Goal: Task Accomplishment & Management: Complete application form

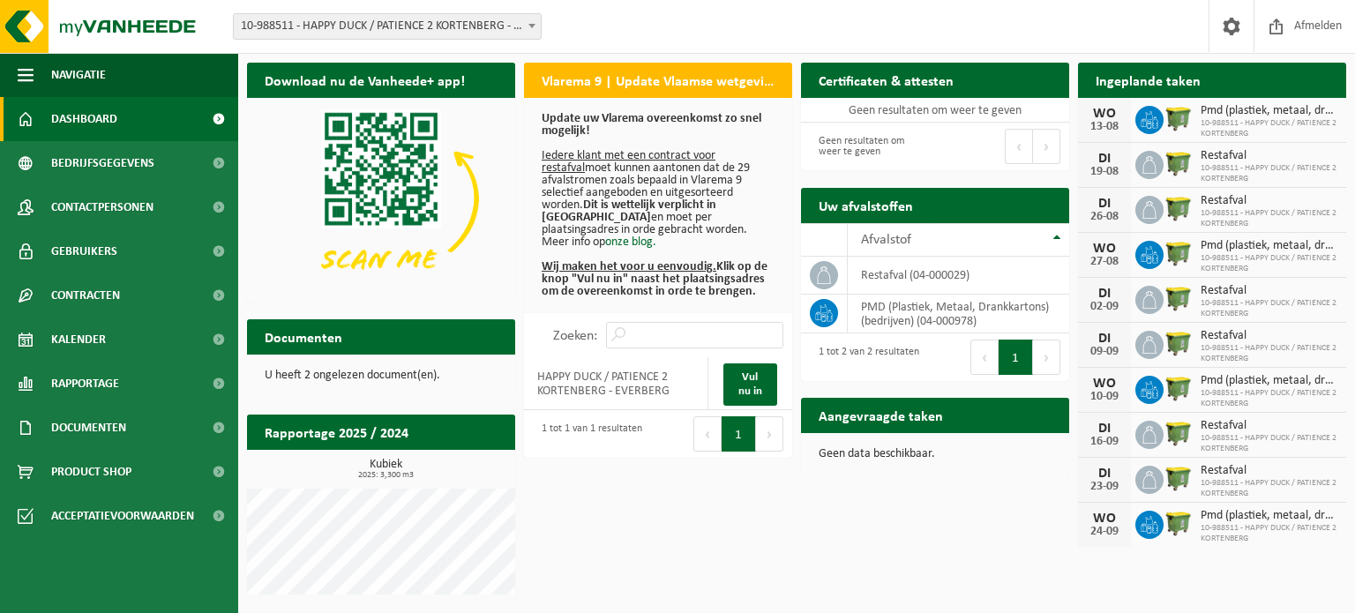
click at [1222, 190] on div "DI 26-08 Restafval 10-988511 - HAPPY DUCK / PATIENCE 2 KORTENBERG" at bounding box center [1212, 210] width 268 height 45
click at [1242, 116] on span "Pmd (plastiek, metaal, drankkartons) (bedrijven)" at bounding box center [1268, 111] width 137 height 14
click at [1013, 521] on div "Download nu de Vanheede+ app! Verberg Vlarema 9 | Update Vlaamse wetgeving Upda…" at bounding box center [797, 333] width 1108 height 558
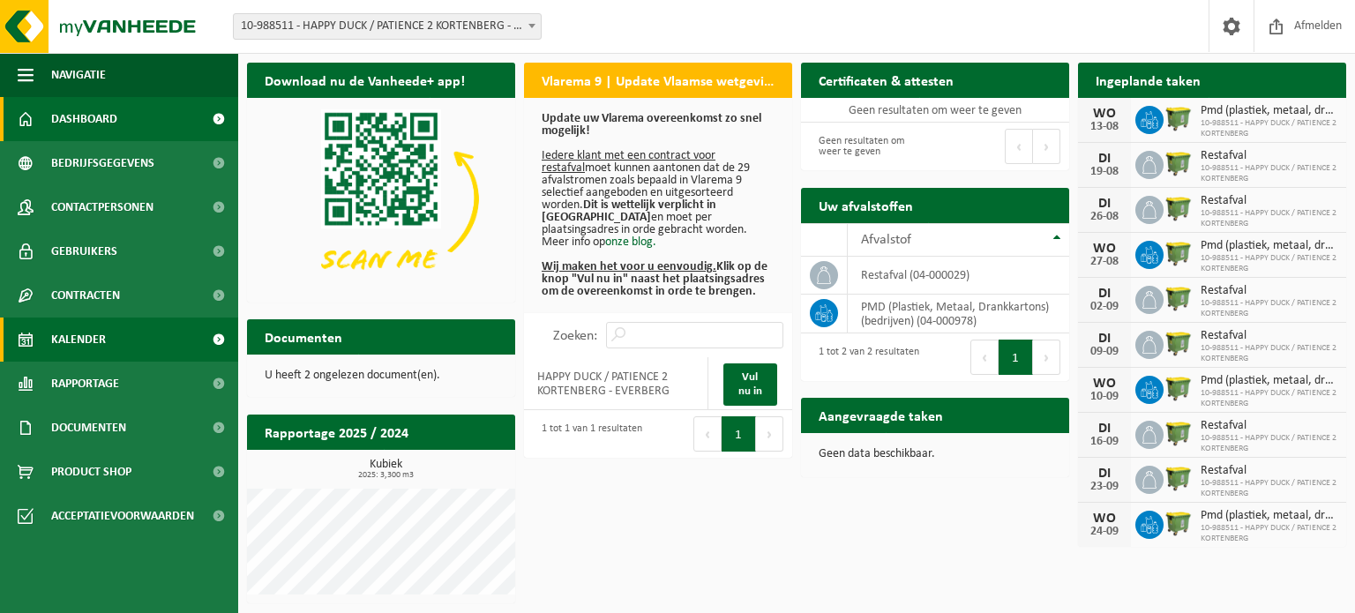
click at [137, 345] on link "Kalender" at bounding box center [119, 339] width 238 height 44
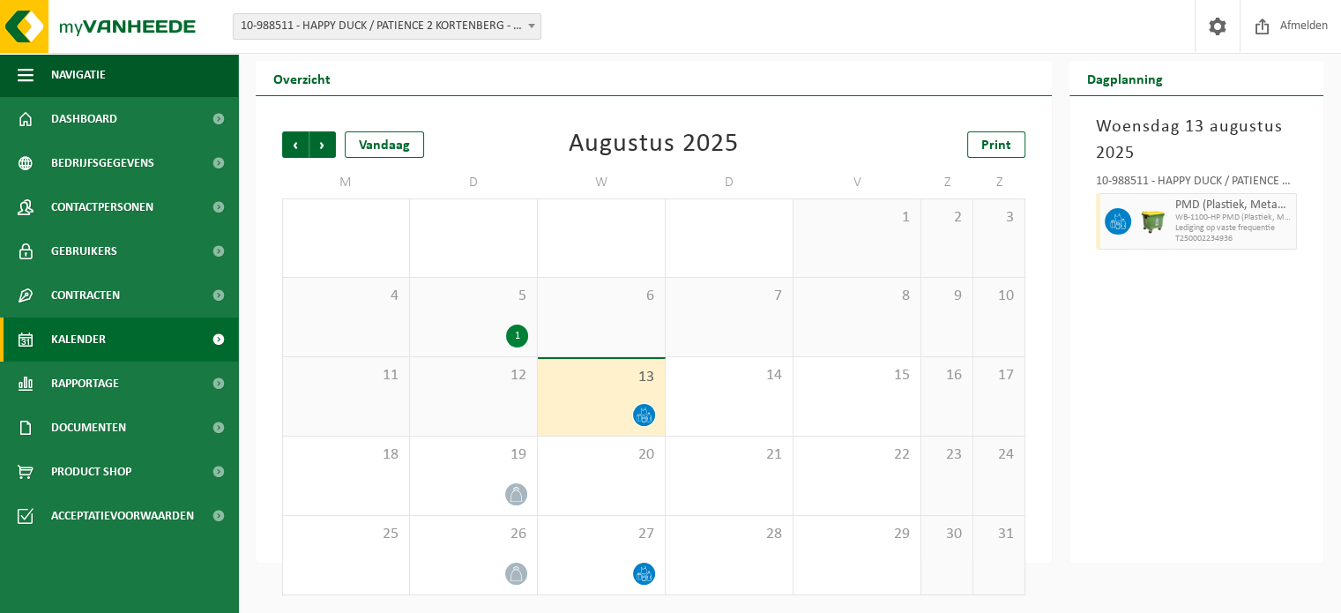
scroll to position [41, 0]
click at [113, 131] on span "Dashboard" at bounding box center [84, 119] width 66 height 44
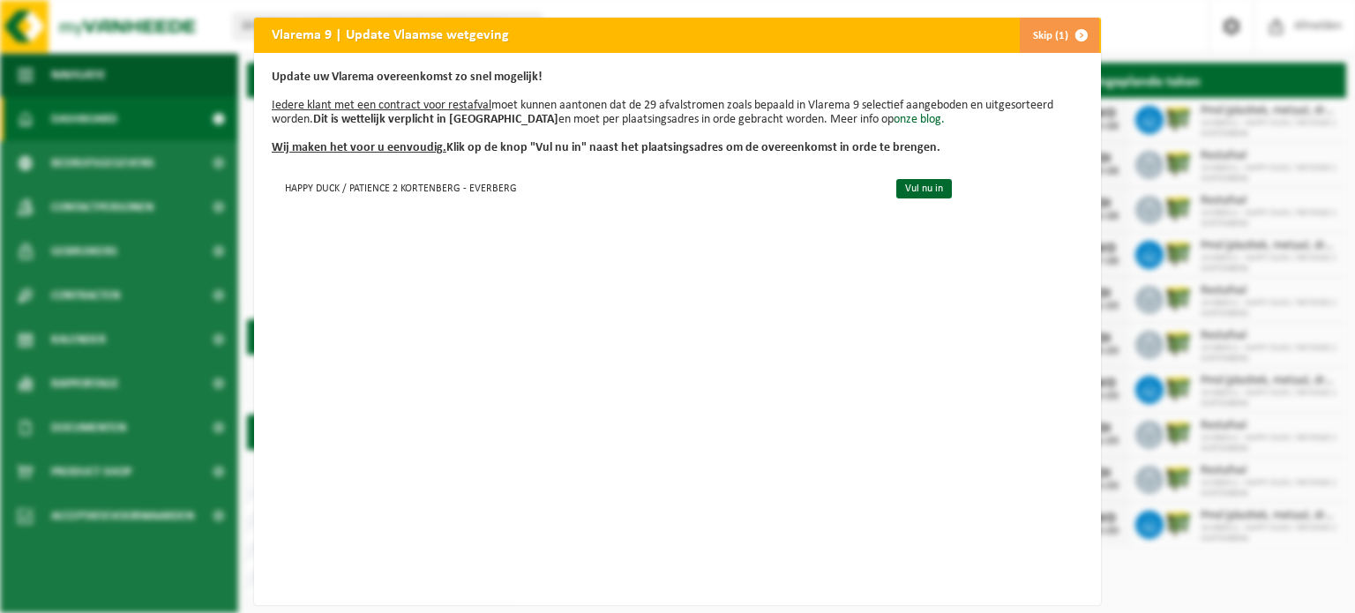
click at [1064, 33] on span "button" at bounding box center [1081, 35] width 35 height 35
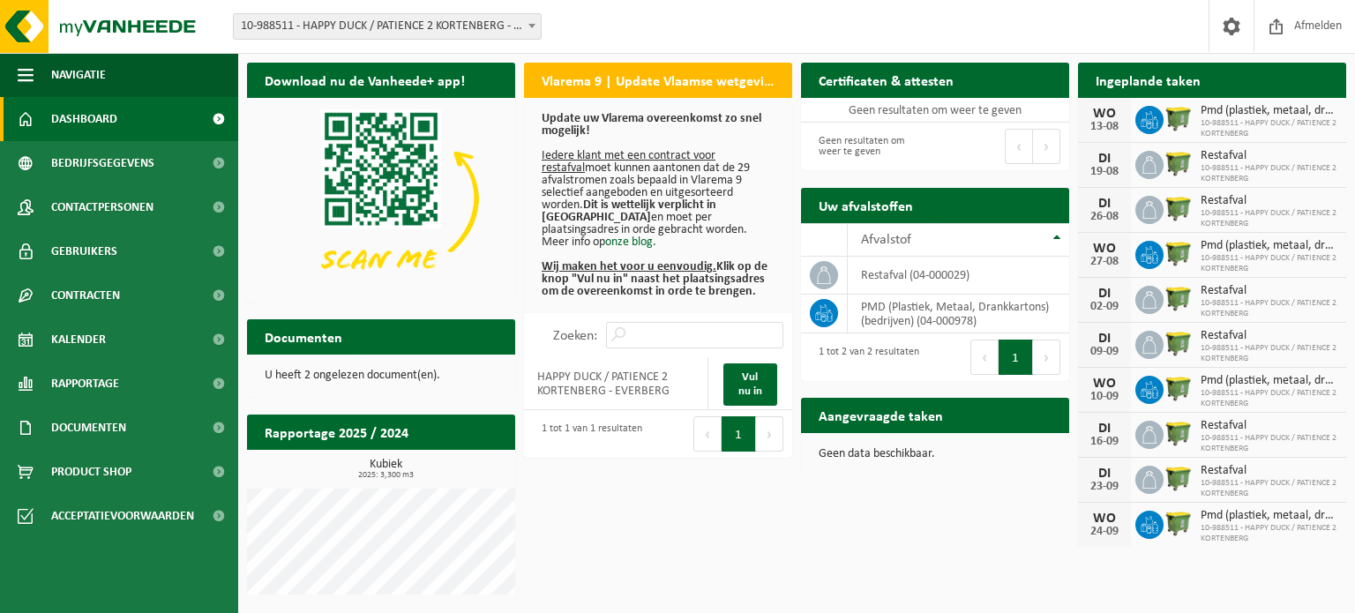
click at [1236, 124] on span "10-988511 - HAPPY DUCK / PATIENCE 2 KORTENBERG" at bounding box center [1268, 128] width 137 height 21
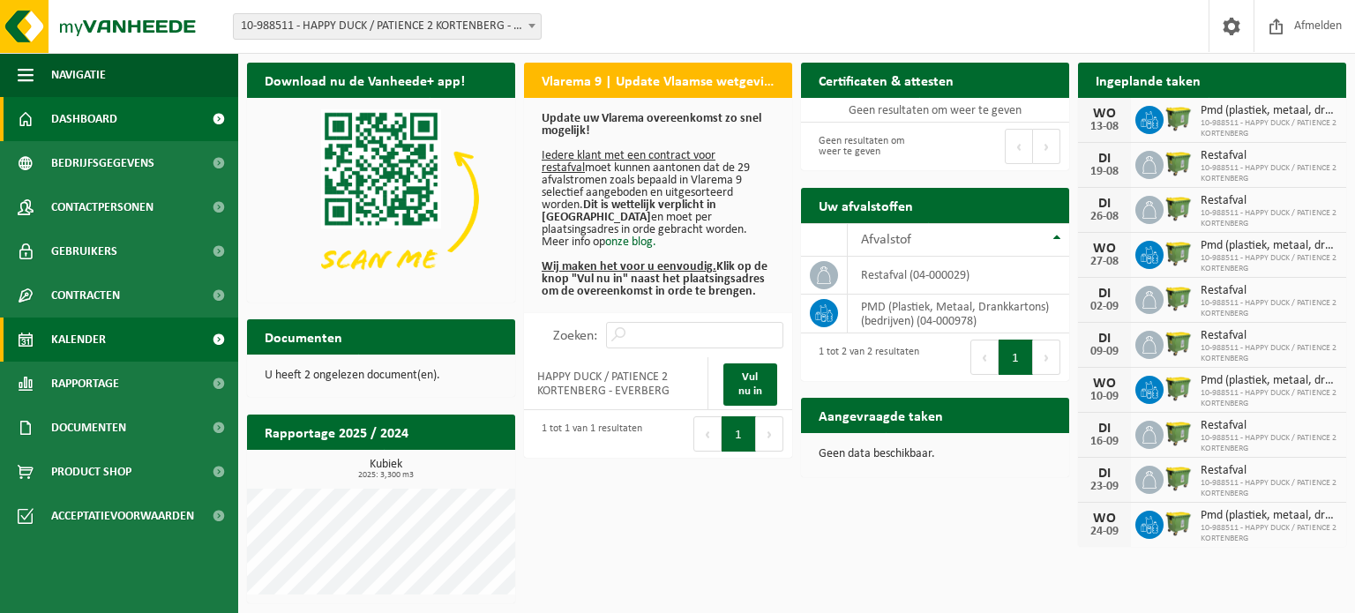
click at [85, 337] on span "Kalender" at bounding box center [78, 339] width 55 height 44
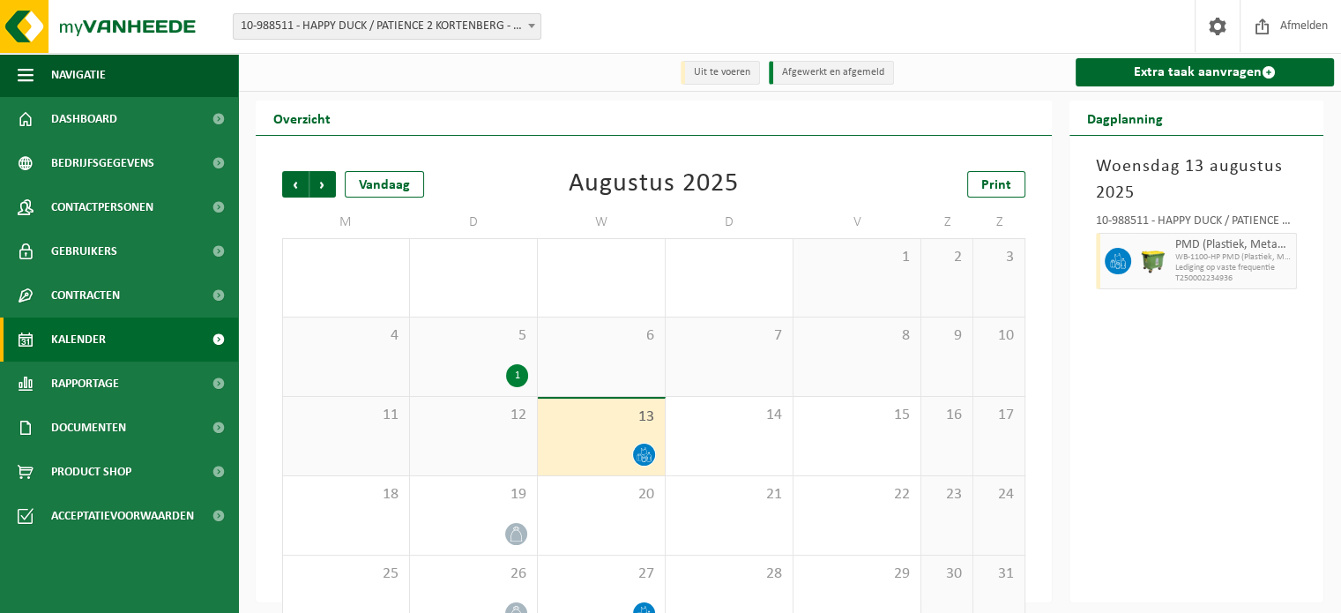
scroll to position [41, 0]
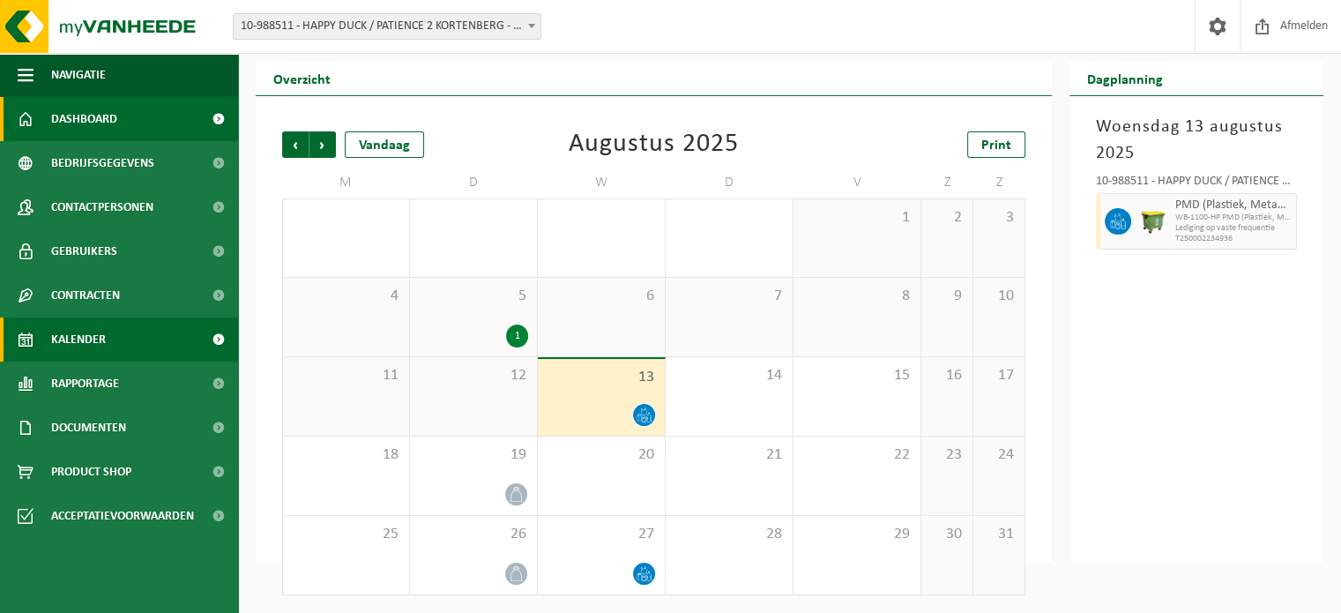
click at [141, 126] on link "Dashboard" at bounding box center [119, 119] width 238 height 44
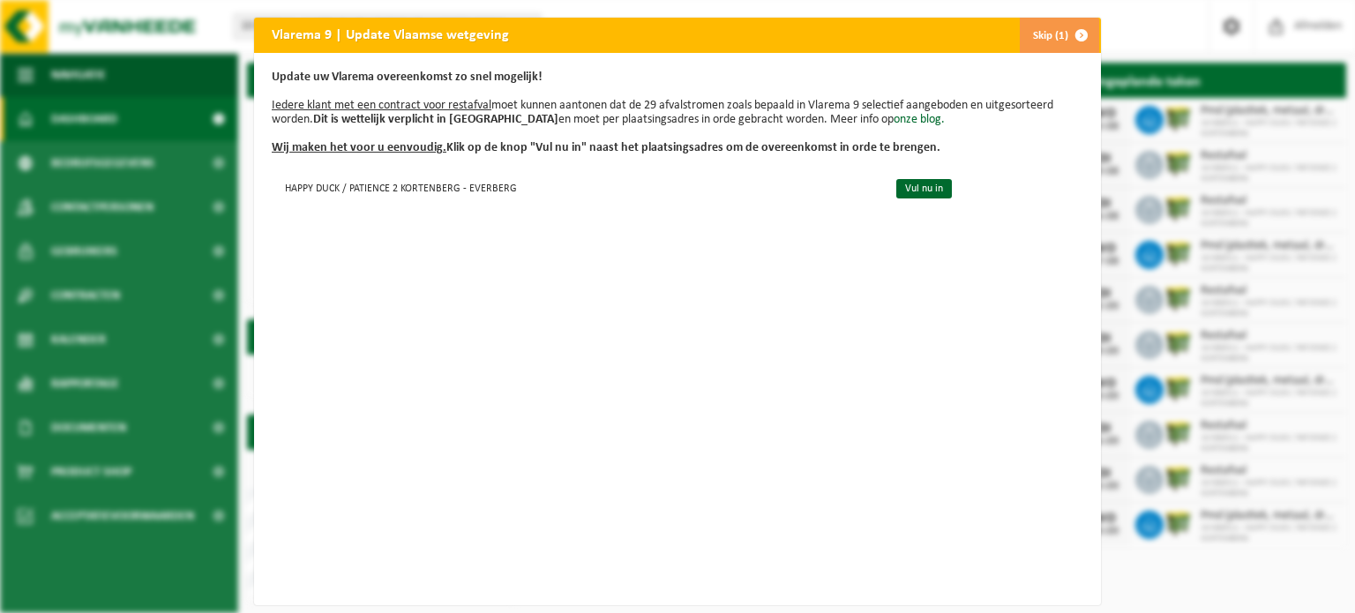
click at [1048, 29] on button "Skip (1)" at bounding box center [1059, 35] width 80 height 35
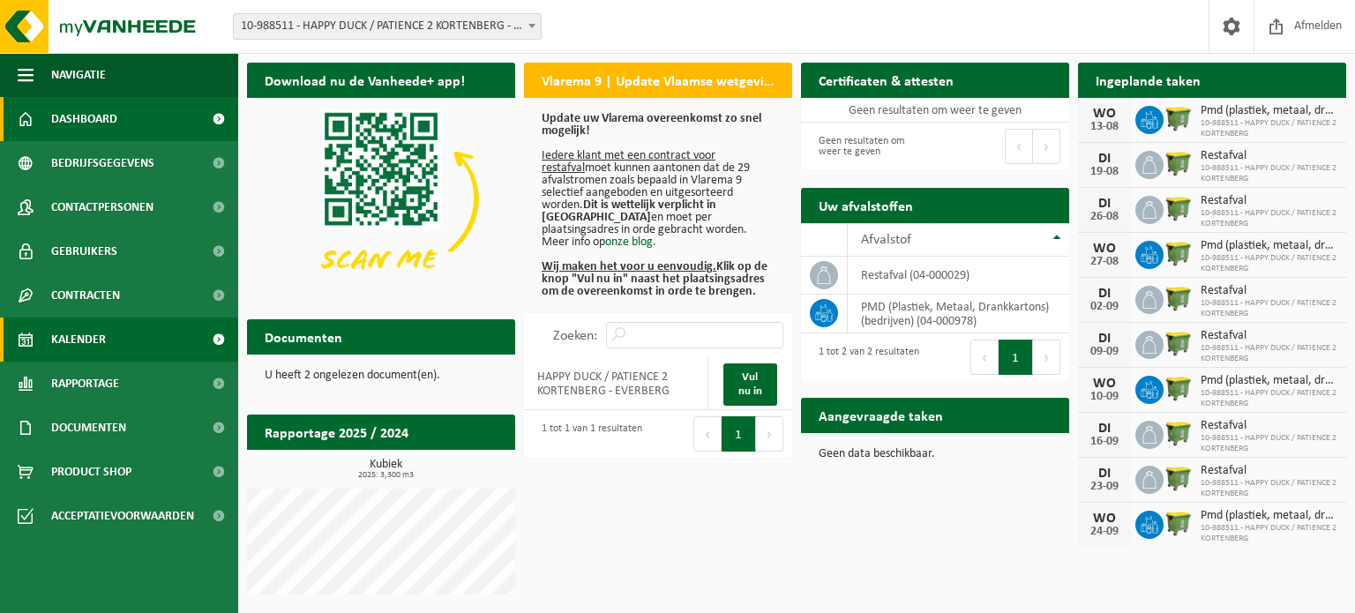
click at [108, 348] on link "Kalender" at bounding box center [119, 339] width 238 height 44
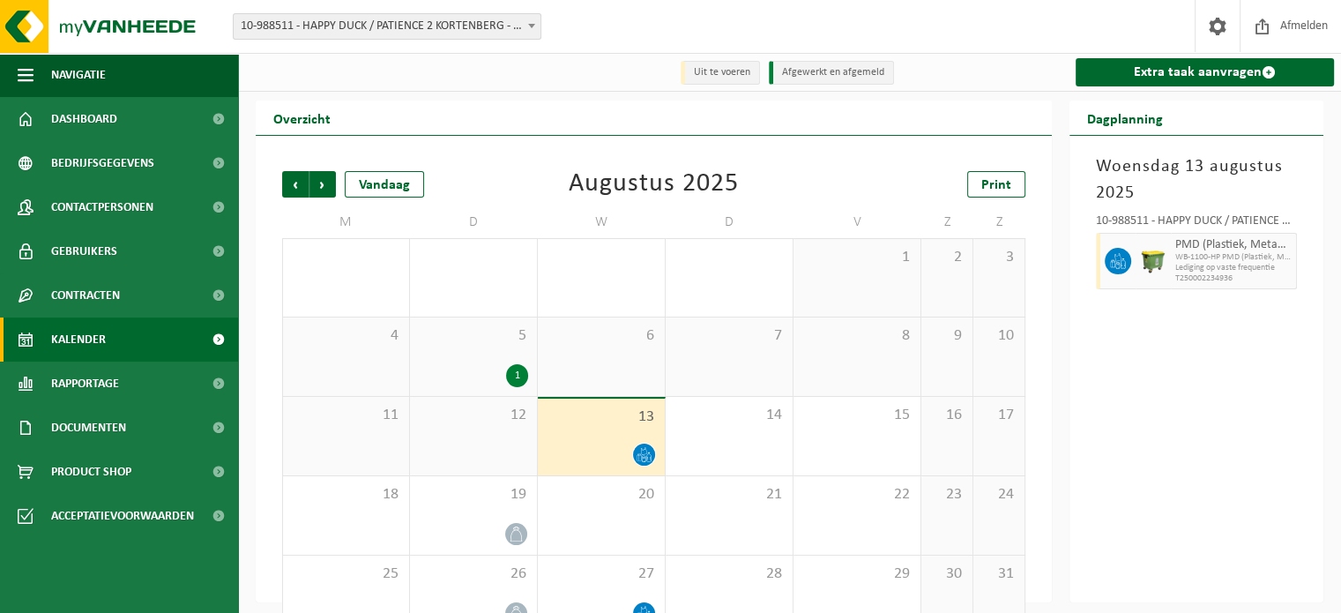
click at [508, 361] on div "5 1" at bounding box center [473, 356] width 127 height 78
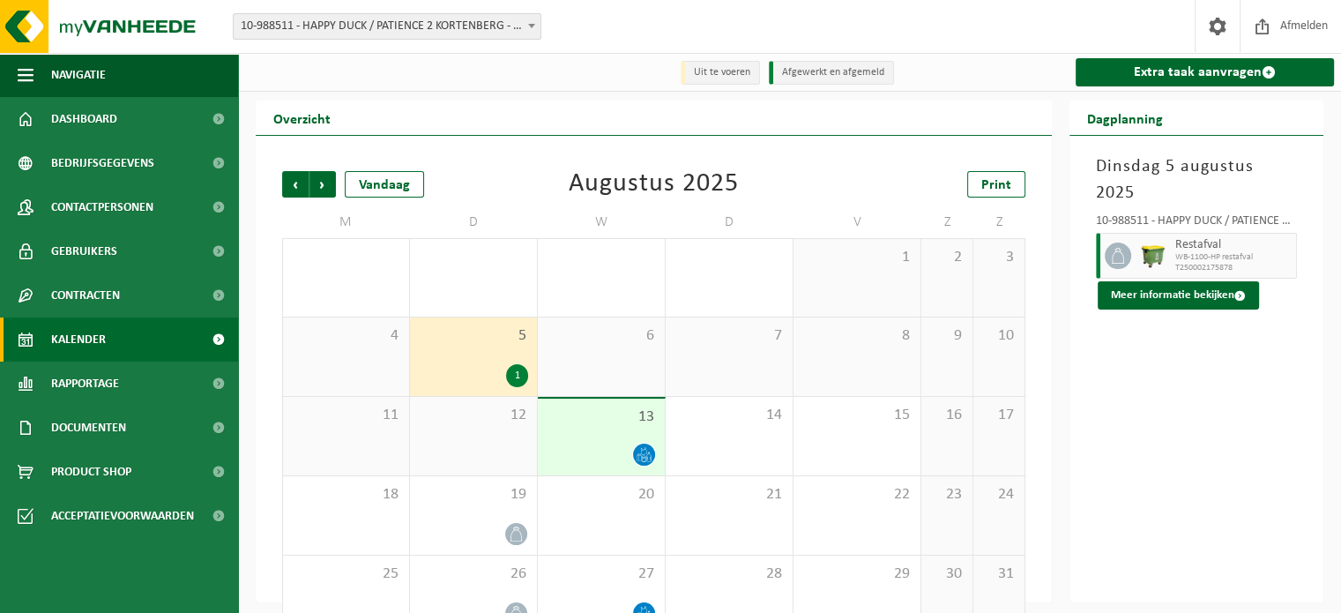
click at [594, 434] on div "13" at bounding box center [601, 437] width 127 height 77
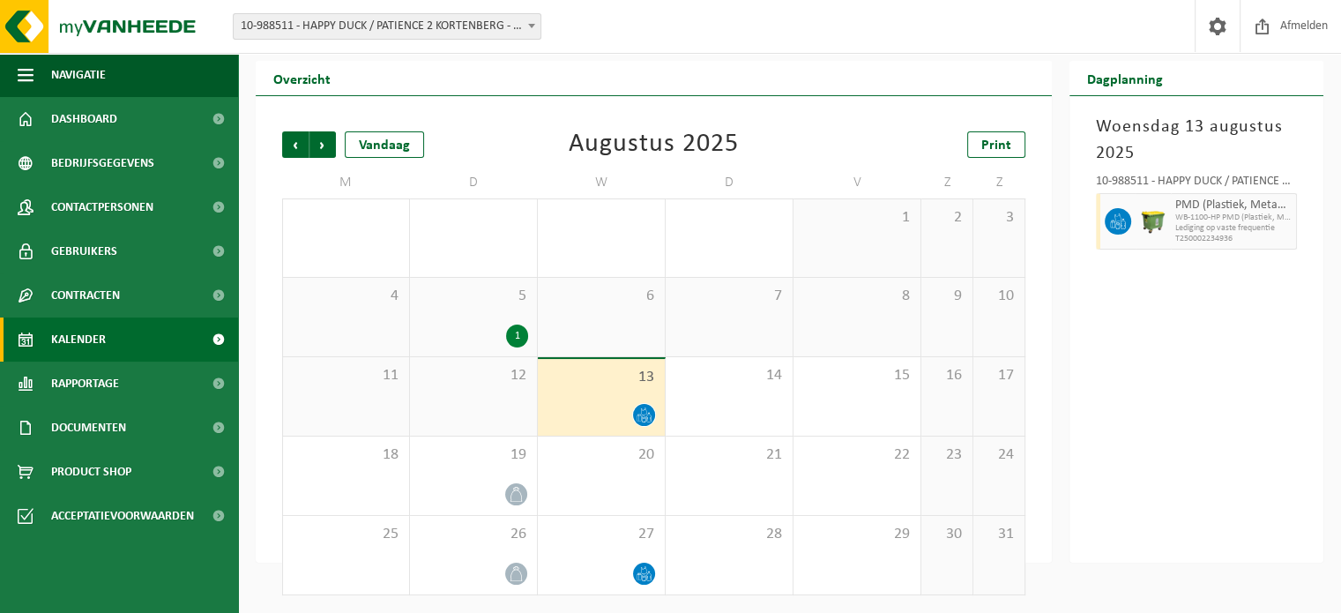
scroll to position [26, 0]
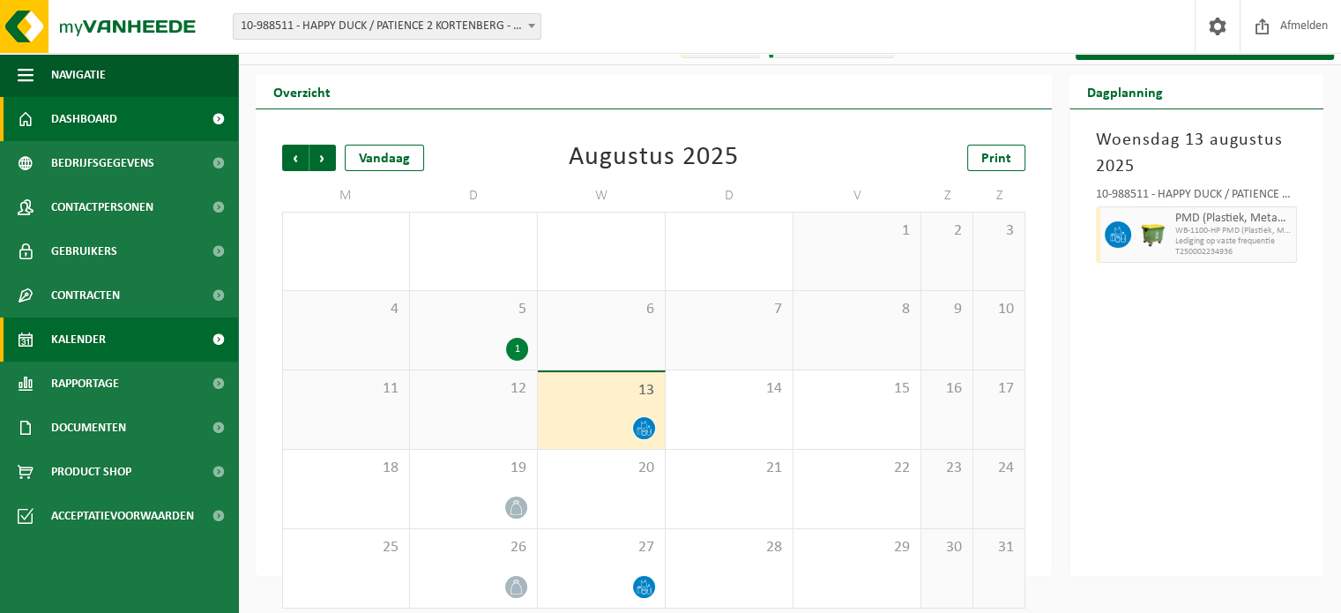
click at [117, 113] on link "Dashboard" at bounding box center [119, 119] width 238 height 44
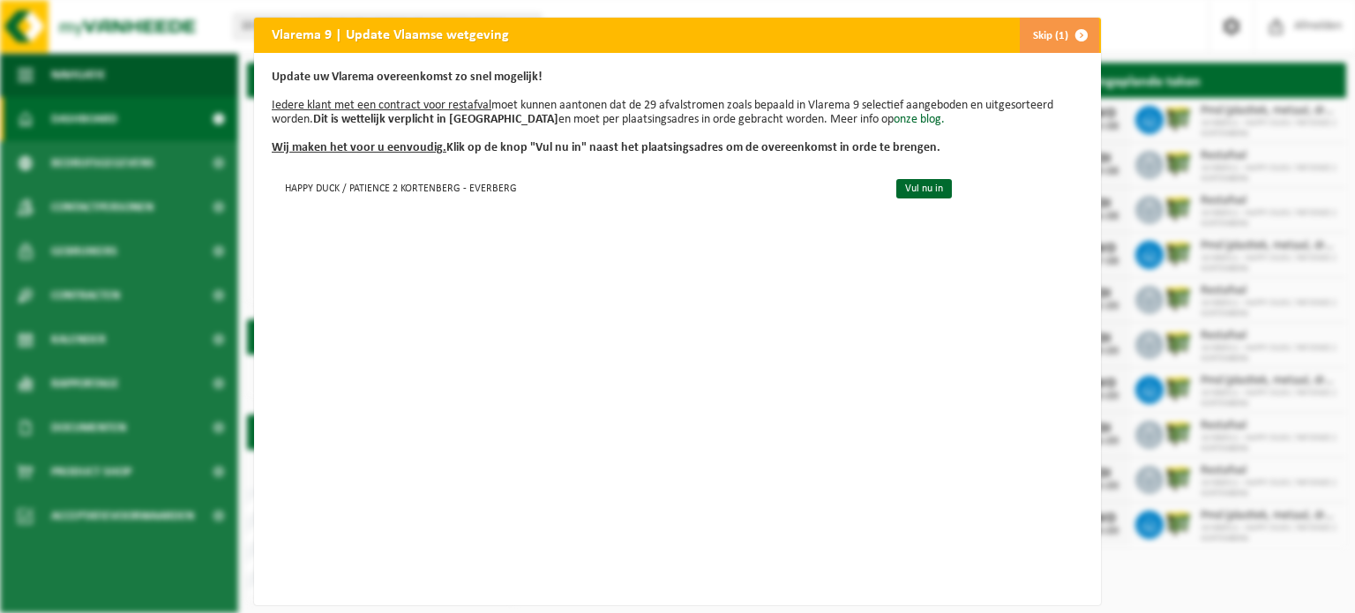
click at [1042, 38] on button "Skip (1)" at bounding box center [1059, 35] width 80 height 35
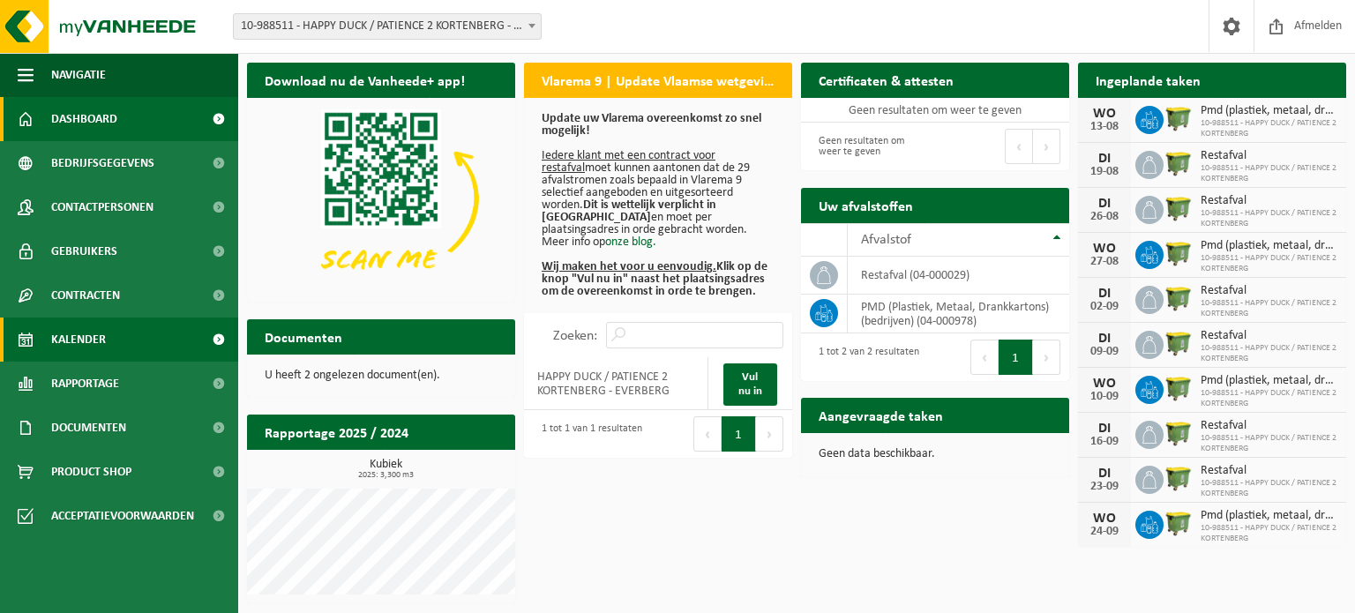
click at [137, 322] on link "Kalender" at bounding box center [119, 339] width 238 height 44
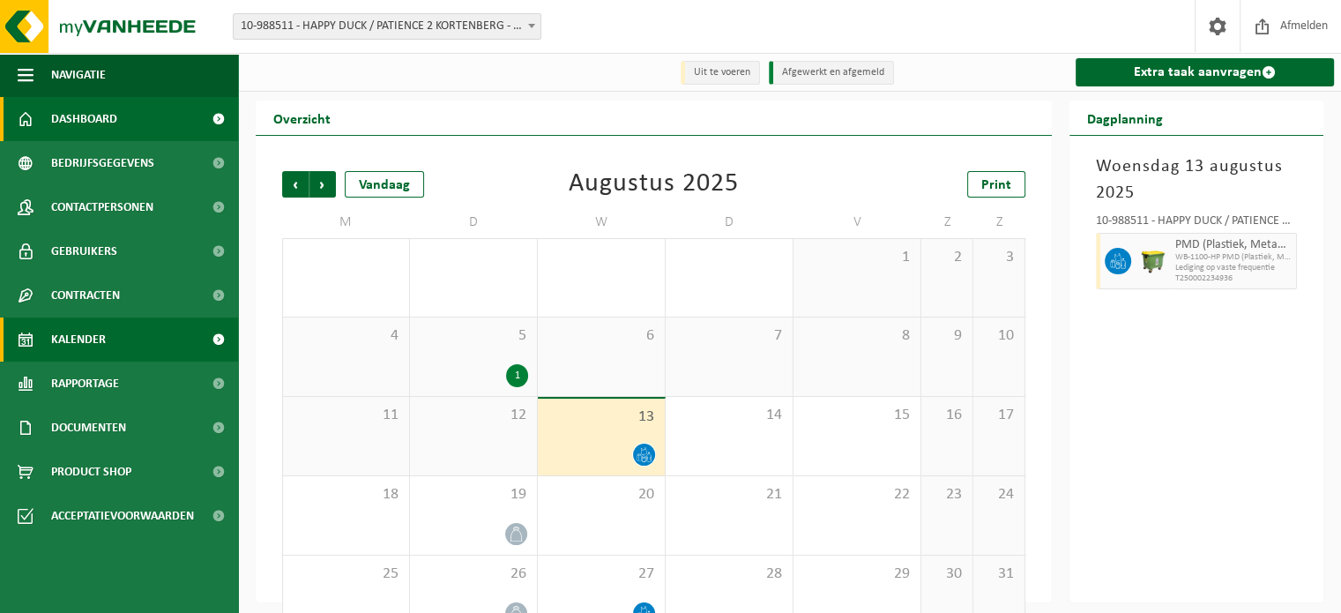
click at [143, 115] on link "Dashboard" at bounding box center [119, 119] width 238 height 44
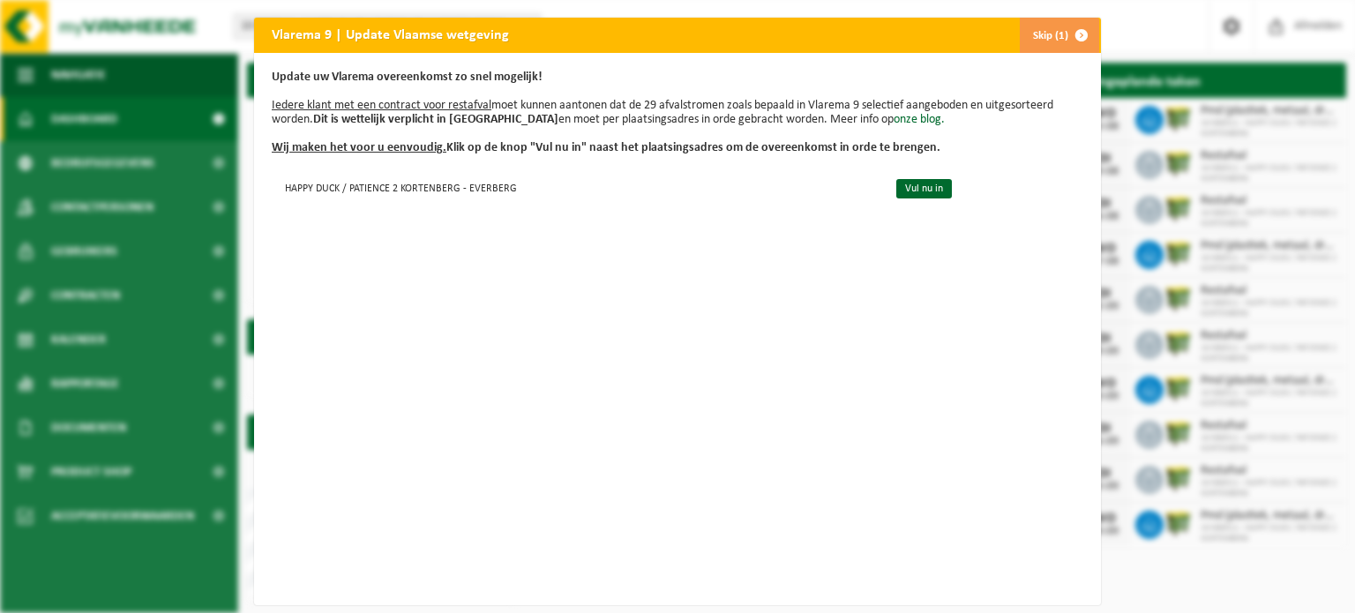
click at [1044, 29] on button "Skip (1)" at bounding box center [1059, 35] width 80 height 35
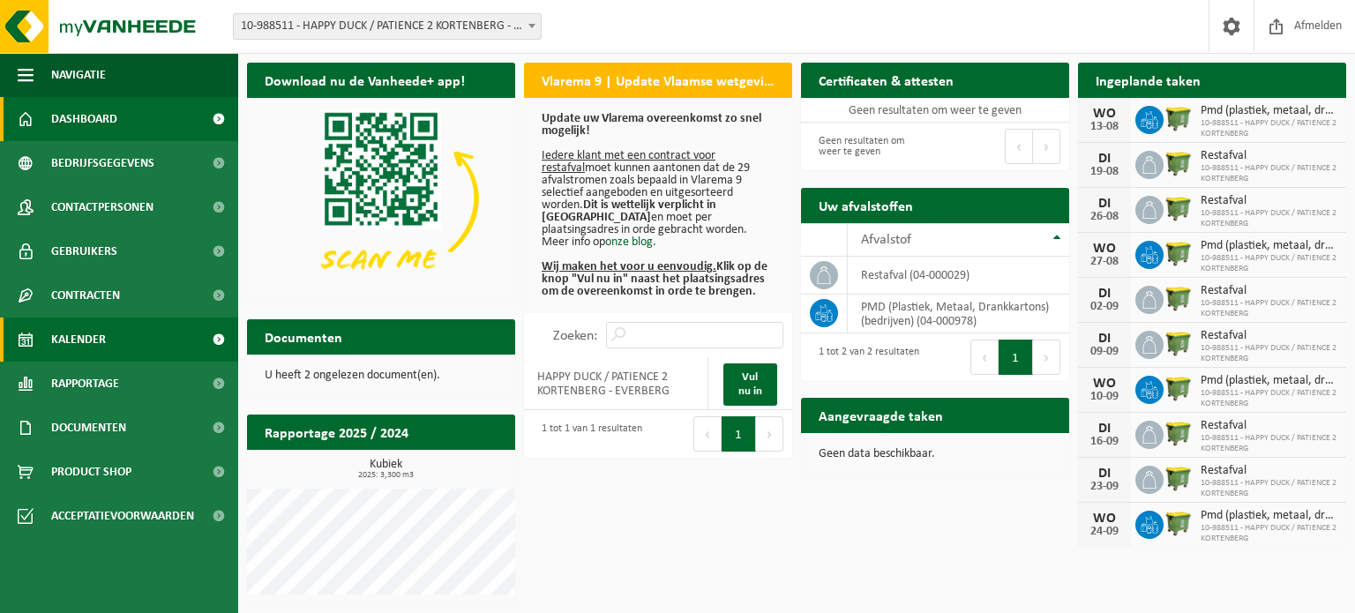
click at [138, 332] on link "Kalender" at bounding box center [119, 339] width 238 height 44
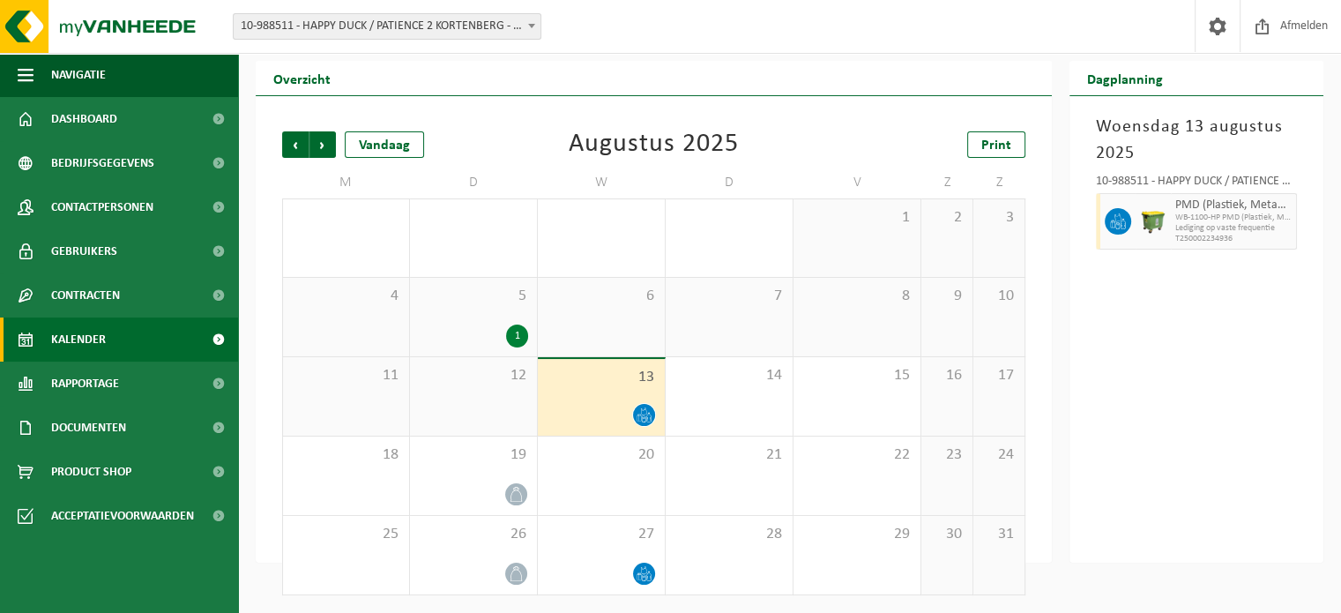
scroll to position [40, 0]
click at [154, 120] on link "Dashboard" at bounding box center [119, 119] width 238 height 44
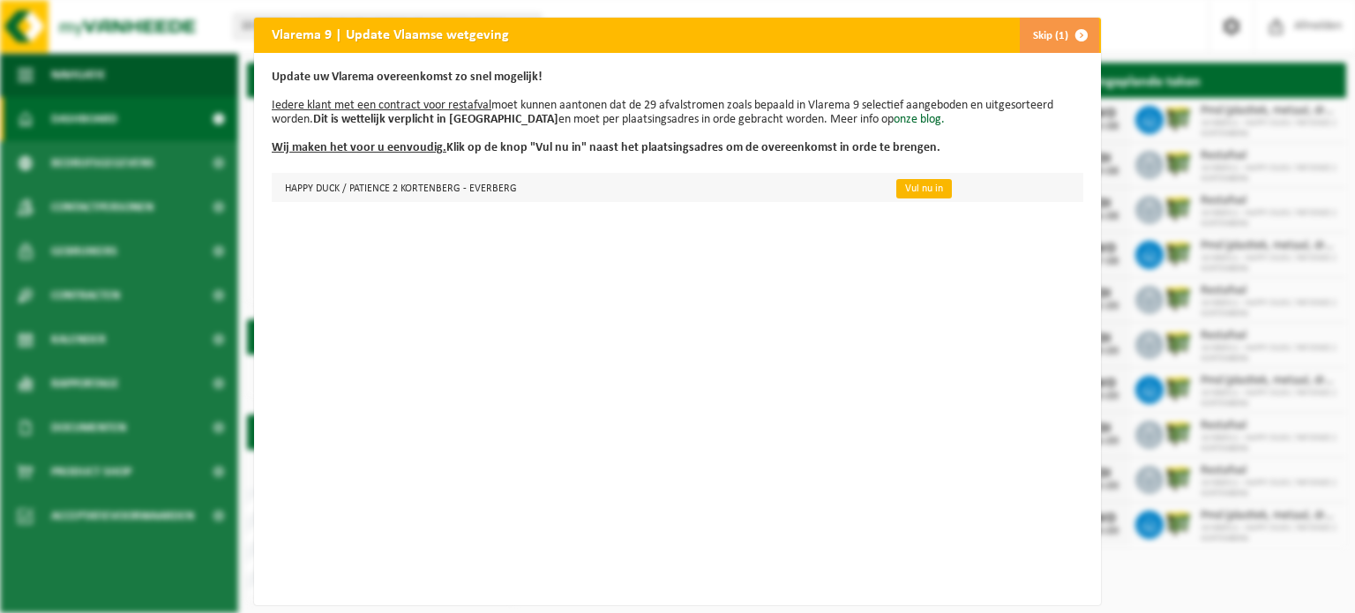
click at [912, 189] on link "Vul nu in" at bounding box center [924, 188] width 56 height 19
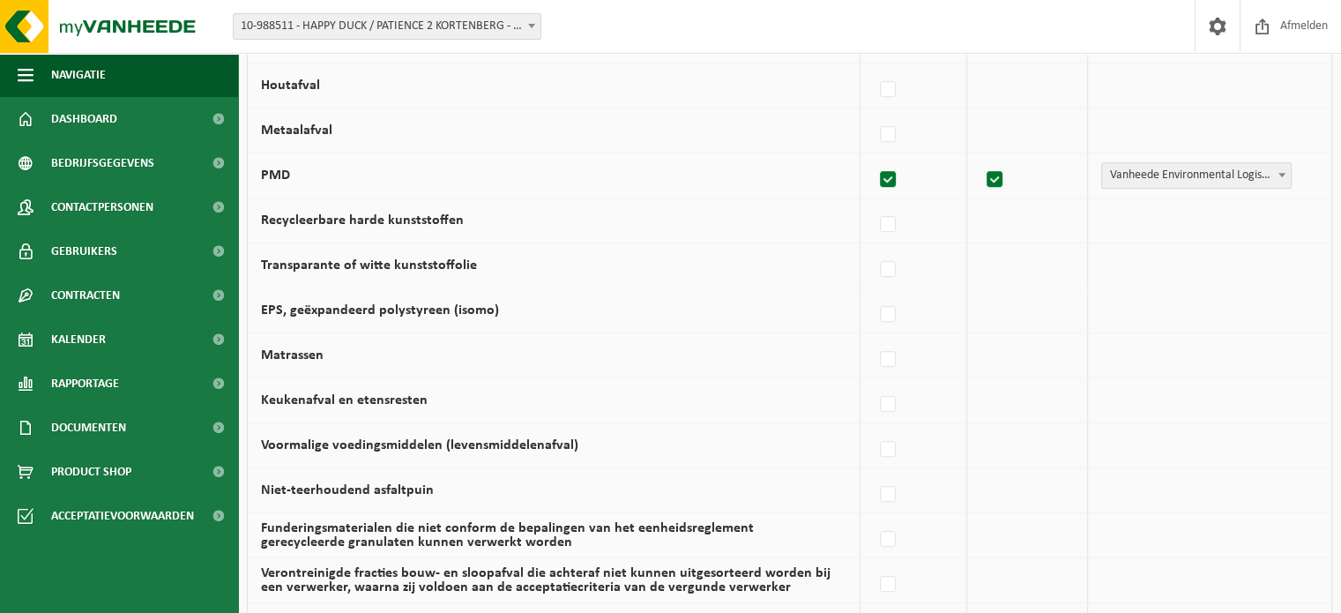
scroll to position [1235, 0]
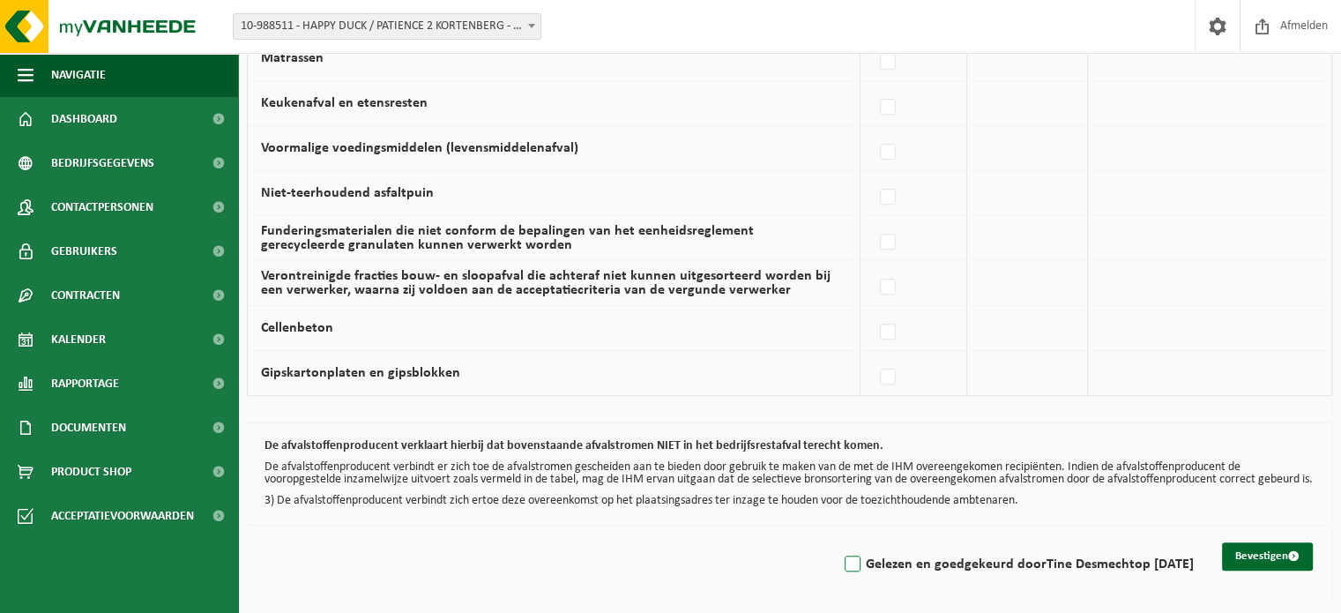
click at [841, 566] on label "Gelezen en goedgekeurd door [PERSON_NAME] op [DATE]" at bounding box center [1017, 564] width 353 height 26
click at [838, 542] on input "Gelezen en goedgekeurd door [PERSON_NAME] op [DATE]" at bounding box center [838, 541] width 1 height 1
checkbox input "true"
click at [1252, 544] on button "Bevestigen" at bounding box center [1267, 556] width 91 height 28
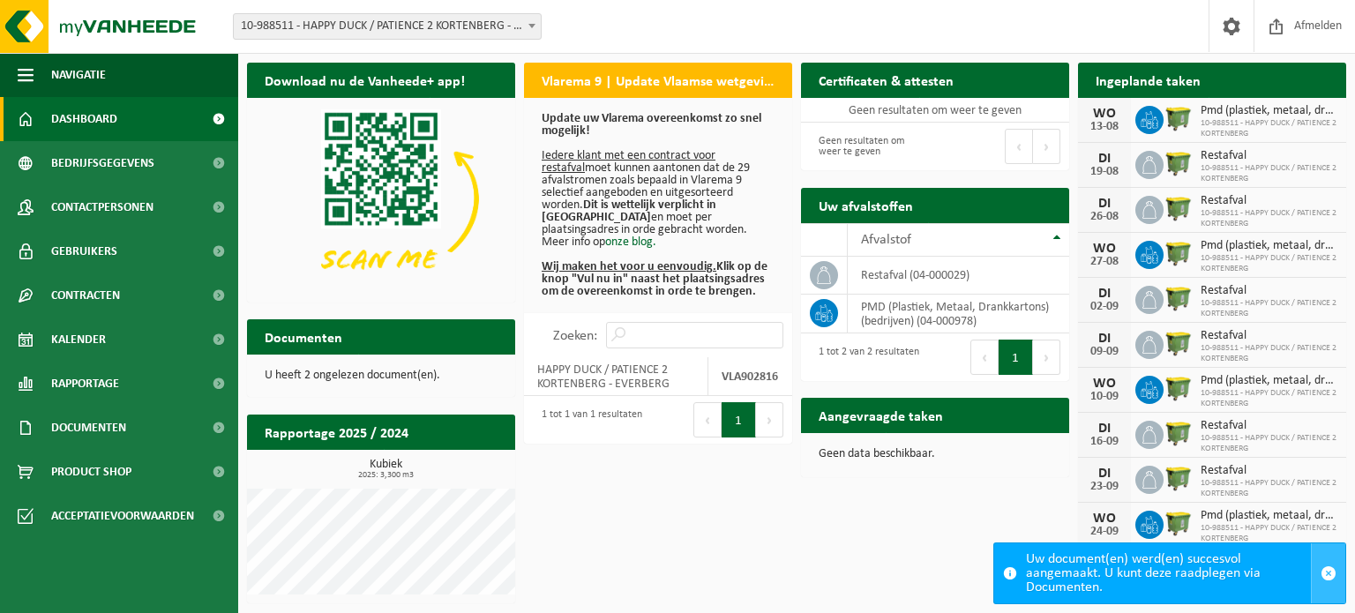
click at [1330, 569] on span "button" at bounding box center [1328, 573] width 16 height 16
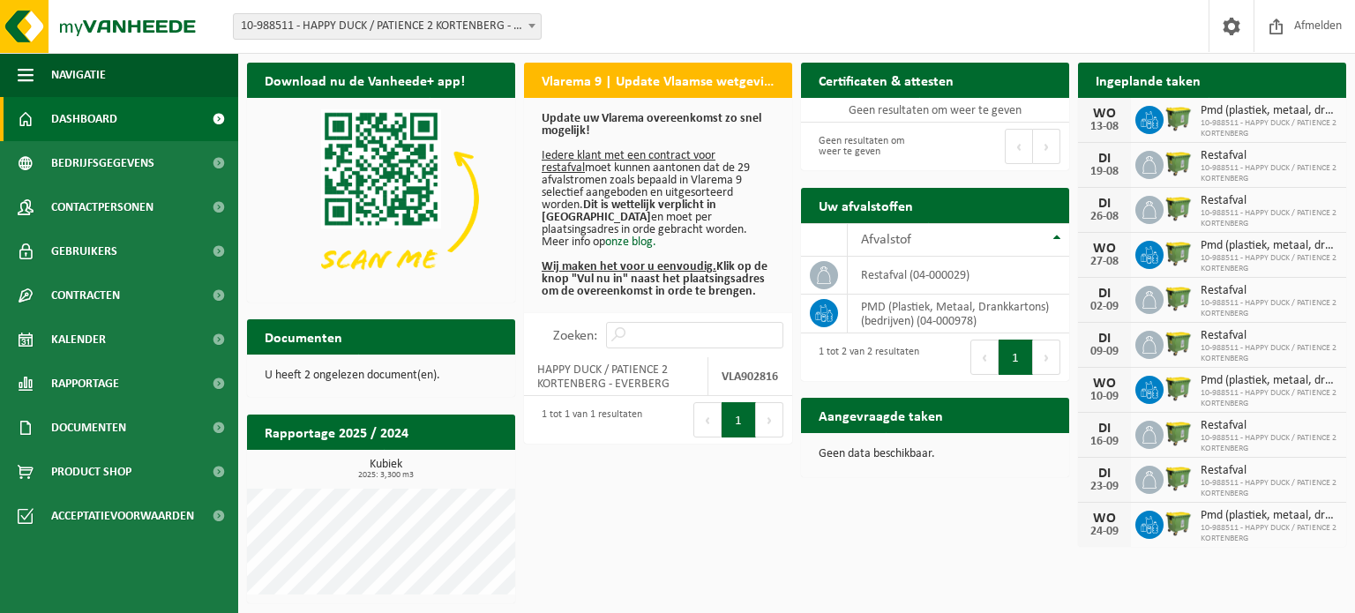
click at [896, 534] on div "Download nu de Vanheede+ app! Verberg Vlarema 9 | Update Vlaamse wetgeving Upda…" at bounding box center [797, 333] width 1108 height 558
